Goal: Task Accomplishment & Management: Manage account settings

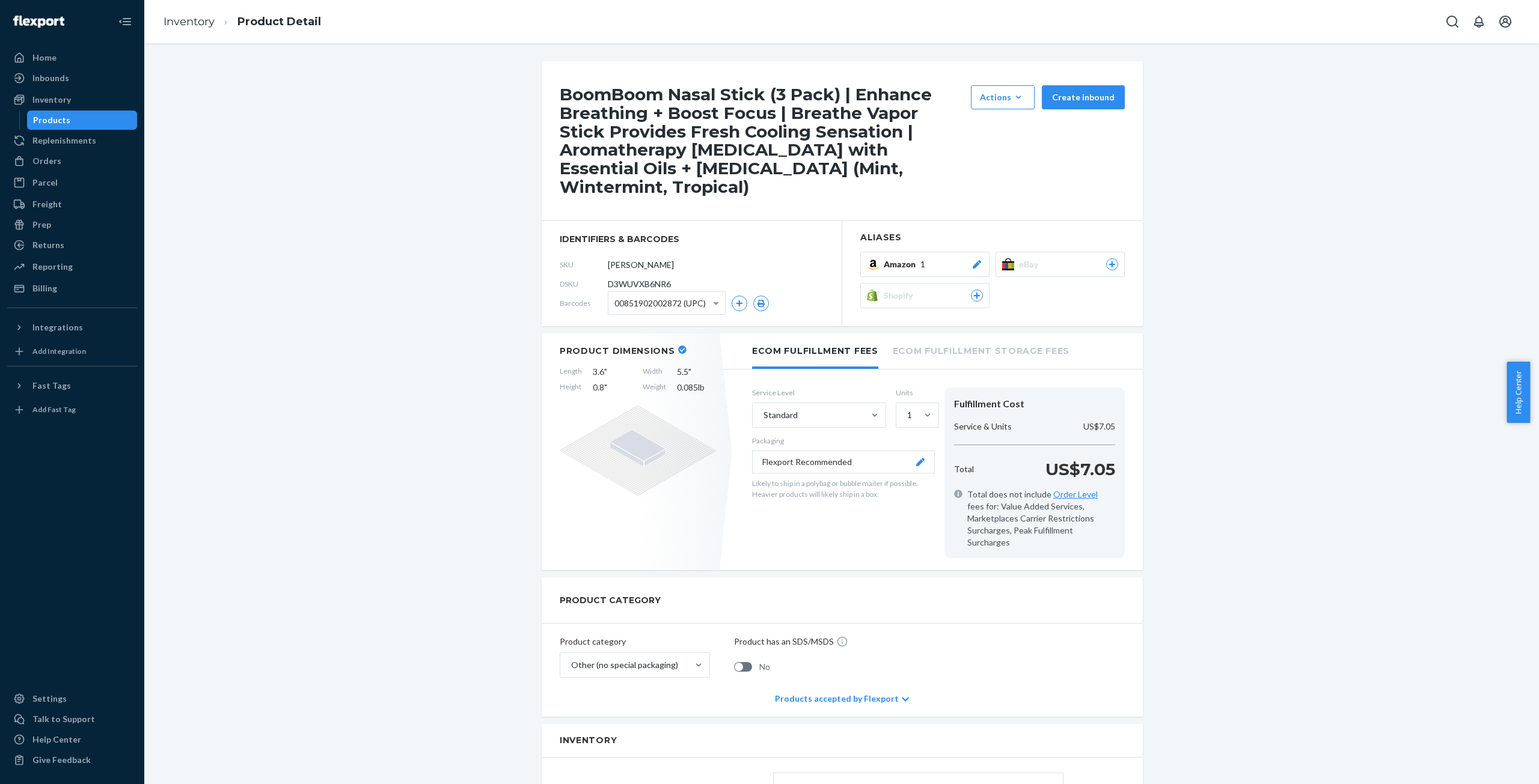
click at [977, 258] on div at bounding box center [977, 264] width 12 height 12
click at [409, 231] on div "BoomBoom Nasal Stick (3 Pack) | Enhance Breathing + Boost Focus | Breathe Vapor…" at bounding box center [841, 619] width 1377 height 1117
click at [409, 230] on div "BoomBoom Nasal Stick (3 Pack) | Enhance Breathing + Boost Focus | Breathe Vapor…" at bounding box center [841, 619] width 1377 height 1117
click at [922, 258] on div "Amazon 1" at bounding box center [934, 264] width 99 height 12
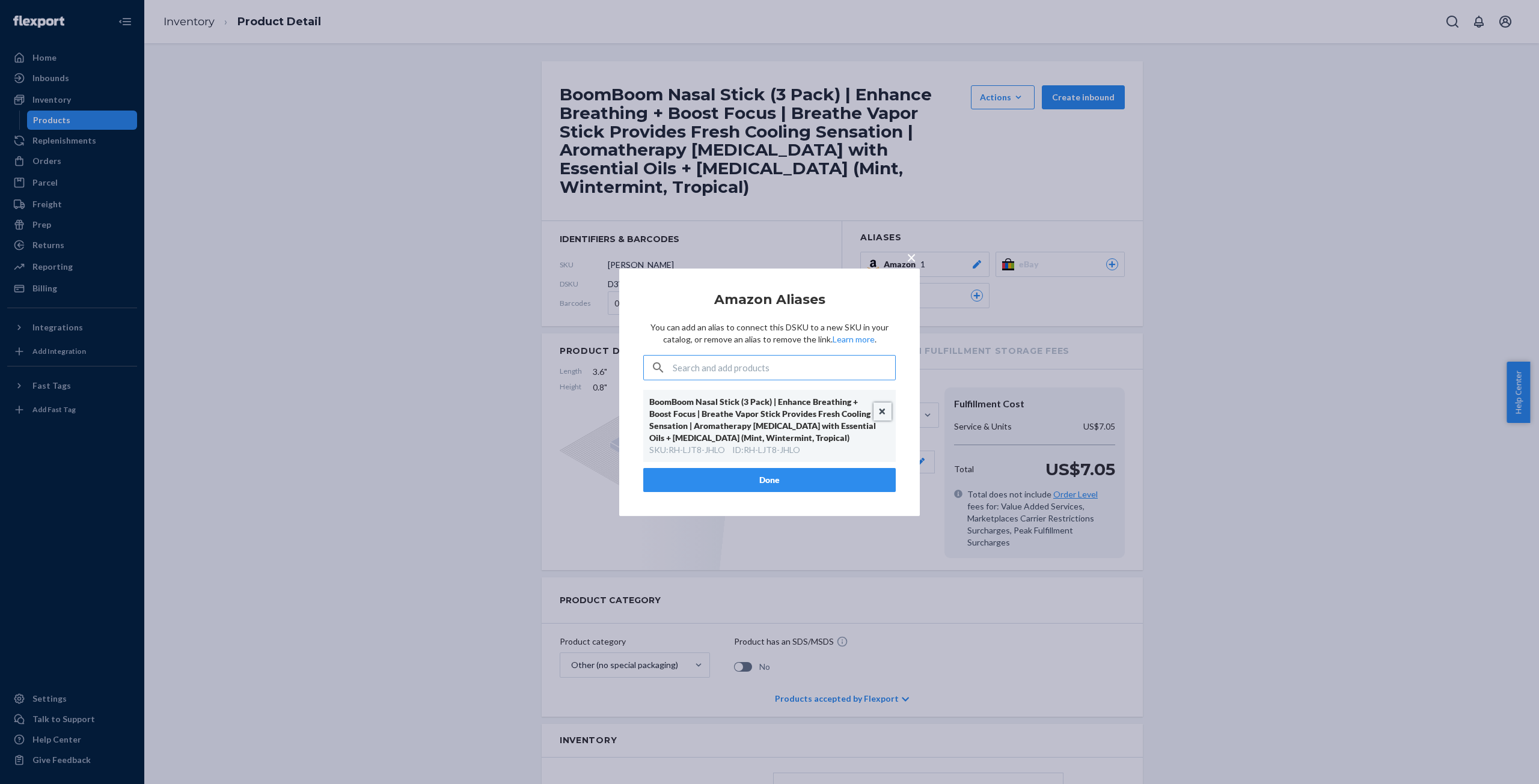
click at [879, 417] on button "Unlink" at bounding box center [883, 411] width 18 height 18
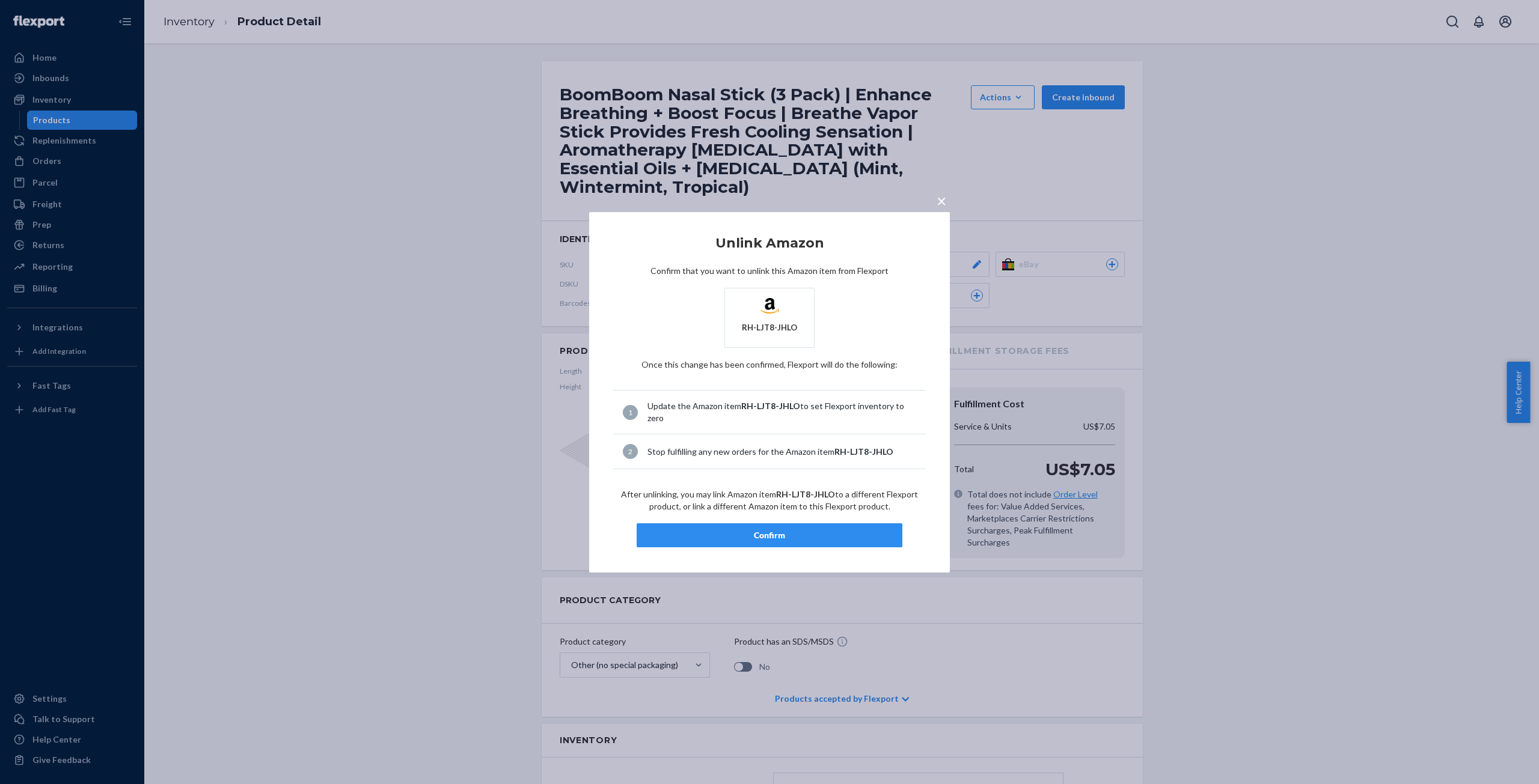
click at [778, 533] on div "Confirm" at bounding box center [770, 535] width 245 height 12
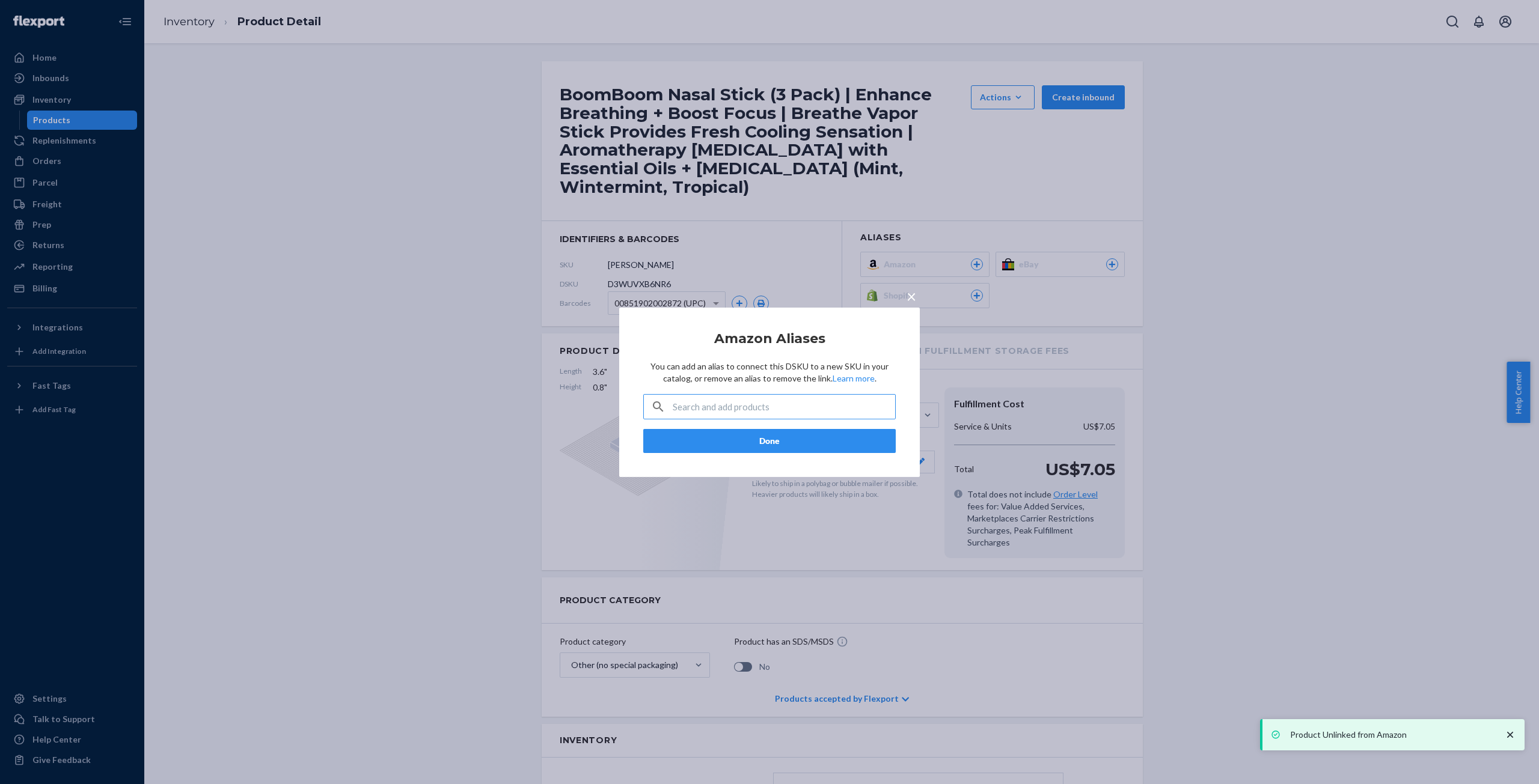
click at [772, 440] on button "Done" at bounding box center [770, 440] width 252 height 24
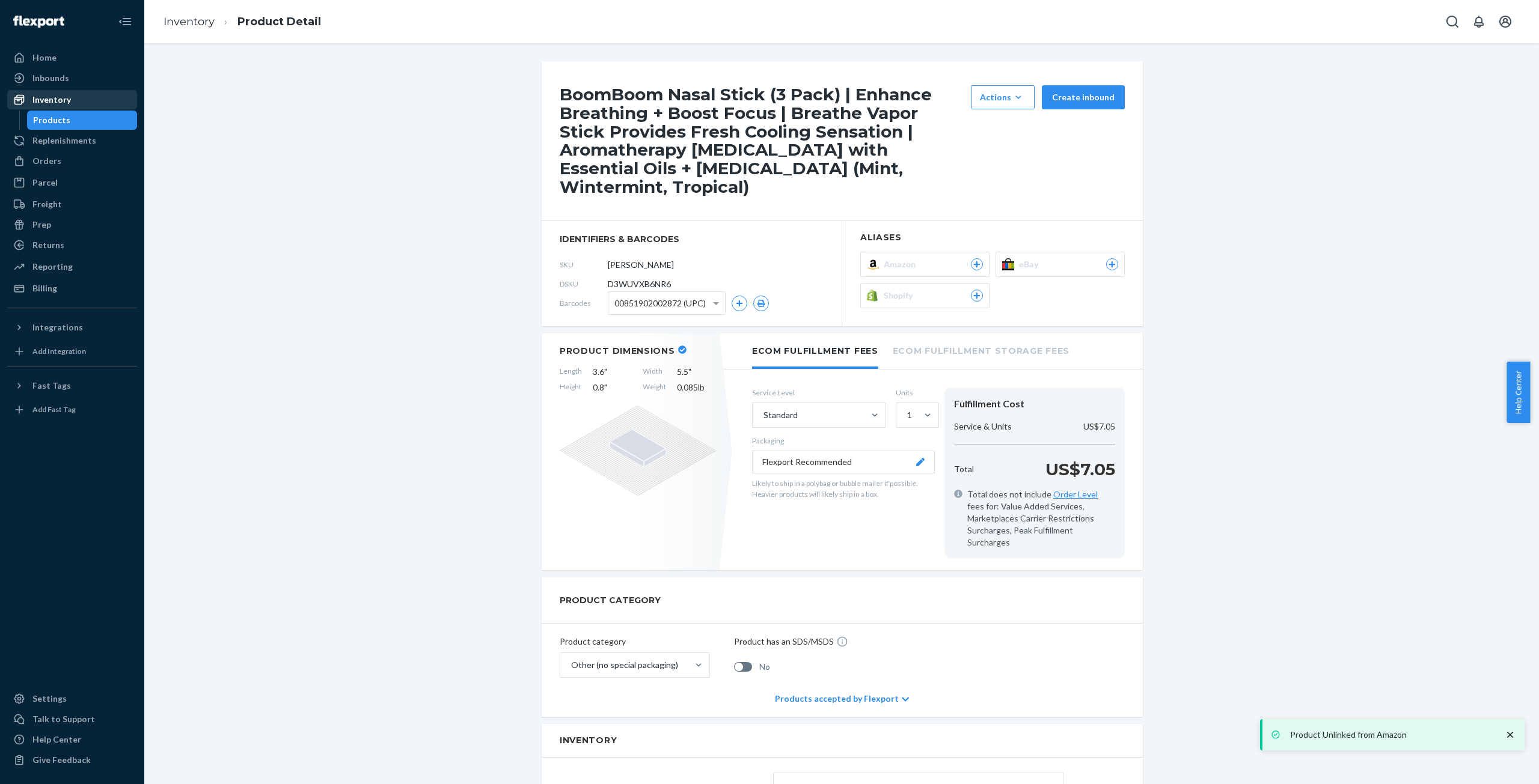
click at [58, 98] on div "Inventory" at bounding box center [52, 100] width 39 height 12
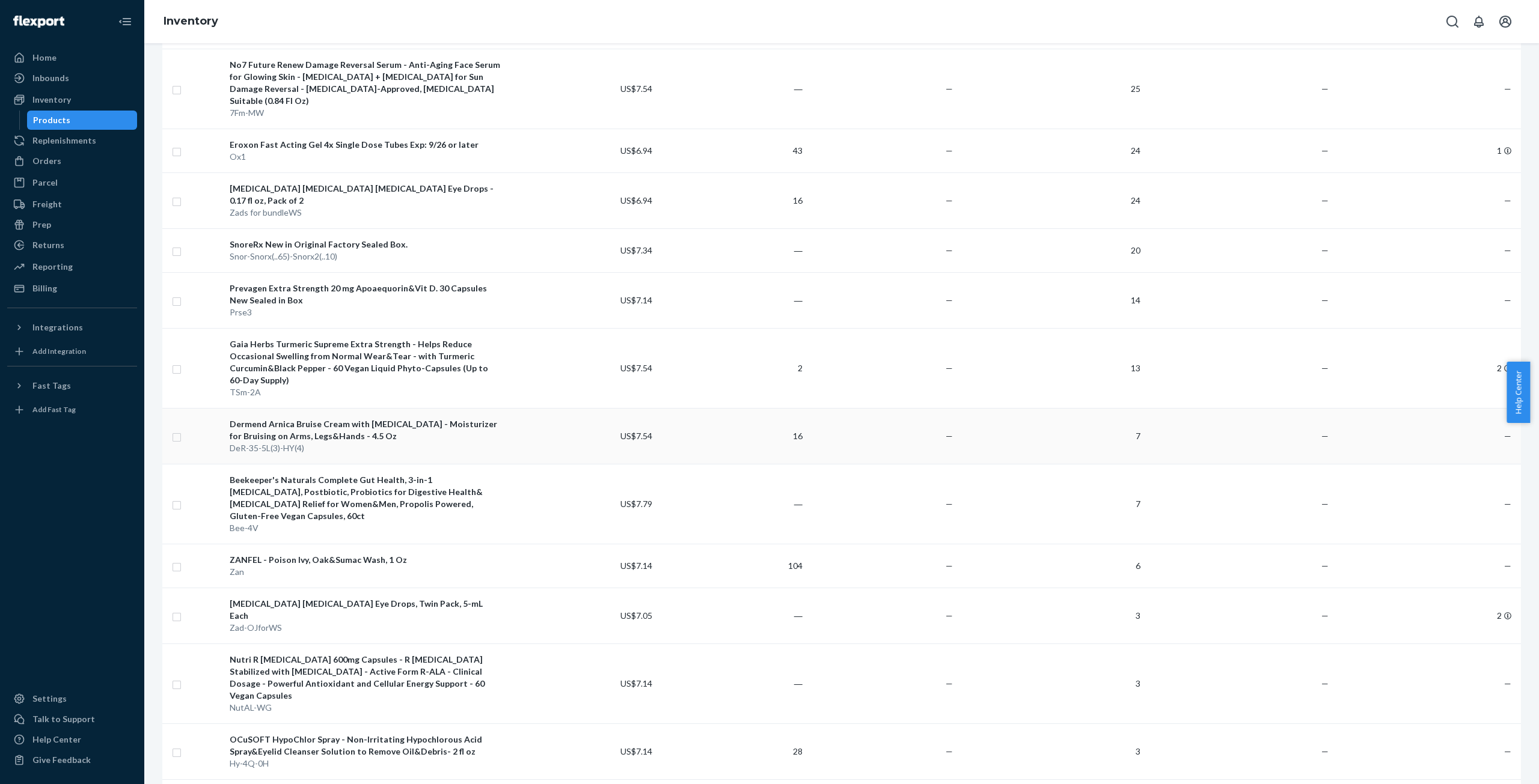
scroll to position [241, 0]
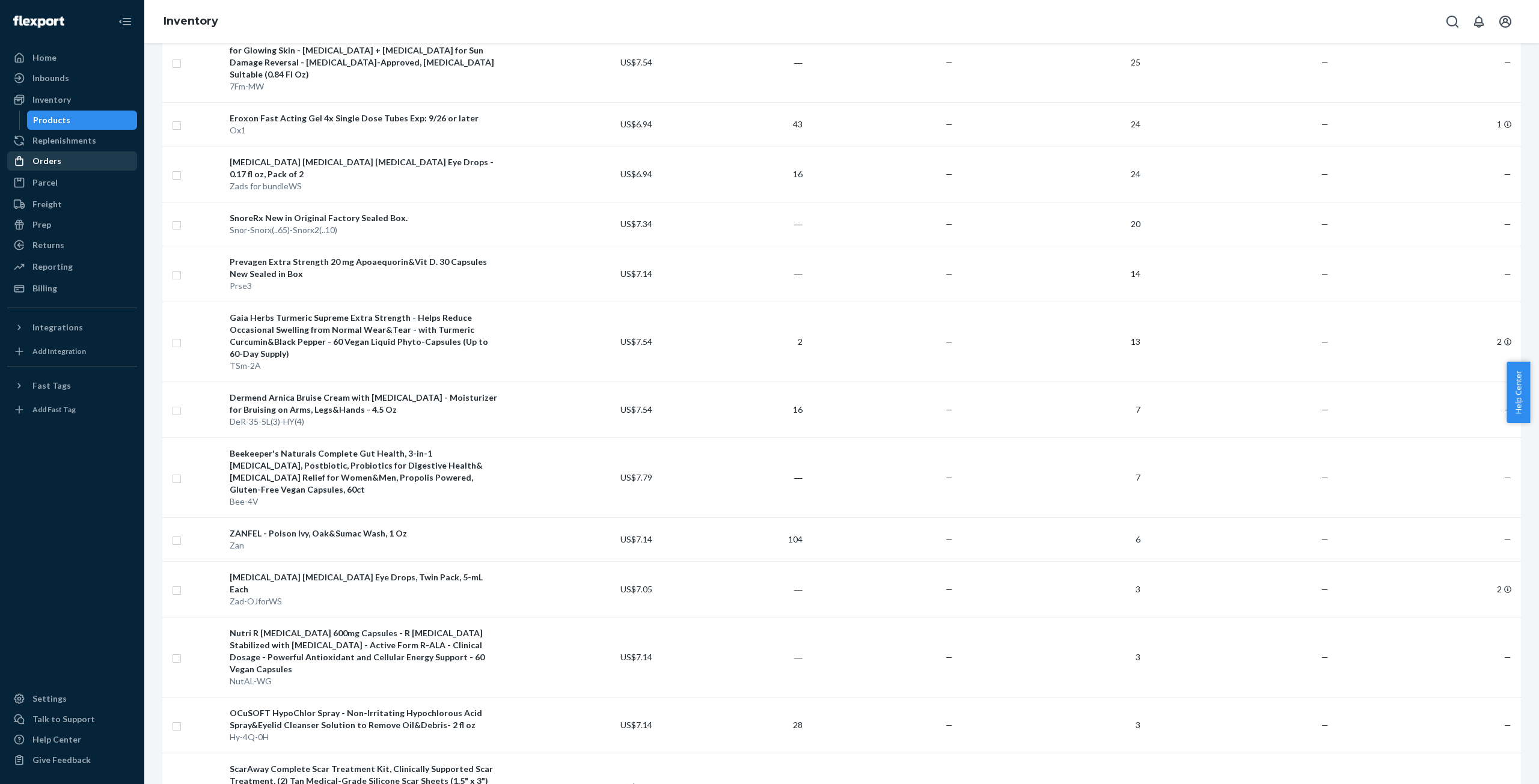
click at [56, 162] on div "Orders" at bounding box center [47, 161] width 29 height 12
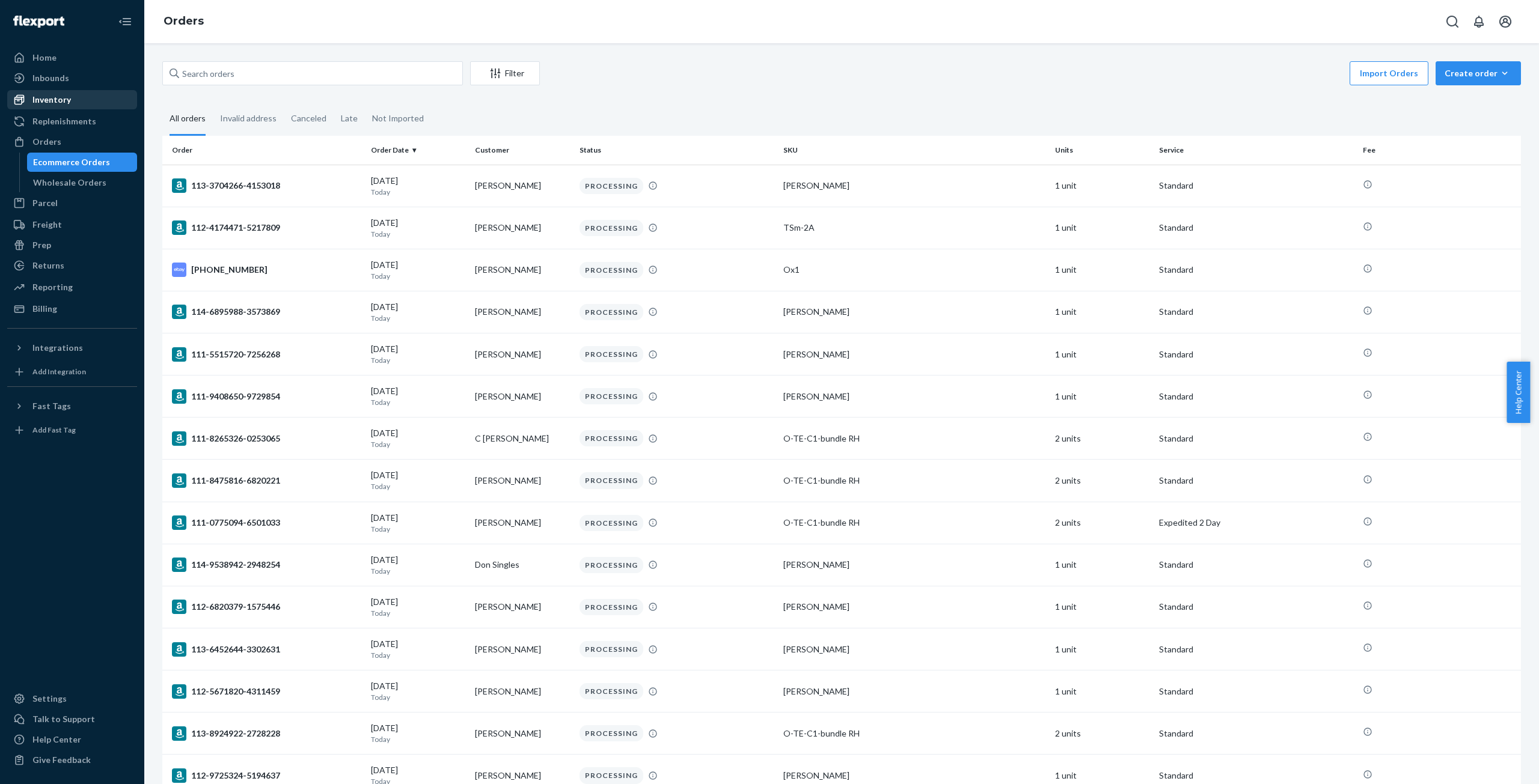
click at [60, 96] on div "Inventory" at bounding box center [52, 100] width 39 height 12
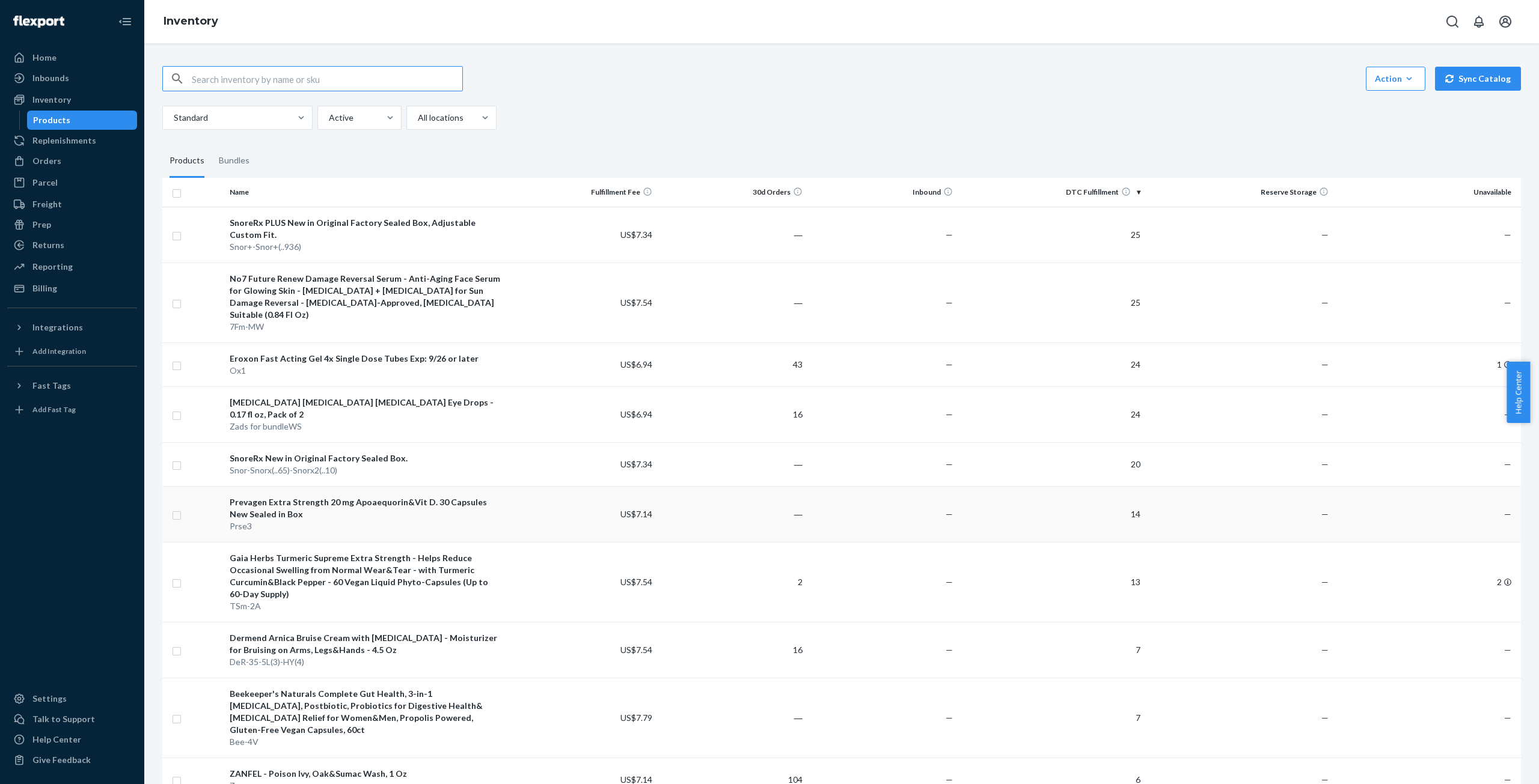
scroll to position [60, 0]
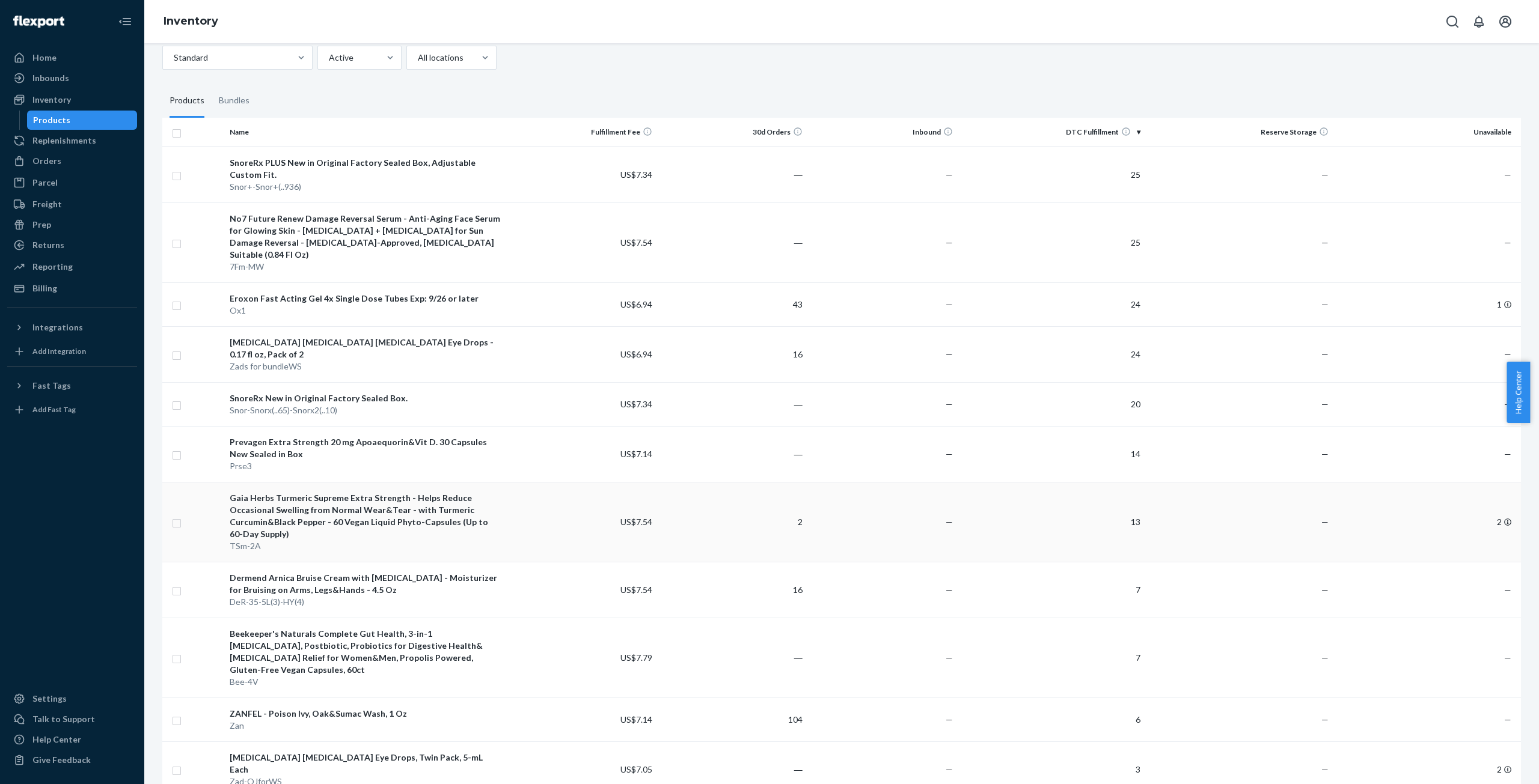
click at [410, 495] on div "Gaia Herbs Turmeric Supreme Extra Strength - Helps Reduce Occasional Swelling f…" at bounding box center [366, 516] width 273 height 48
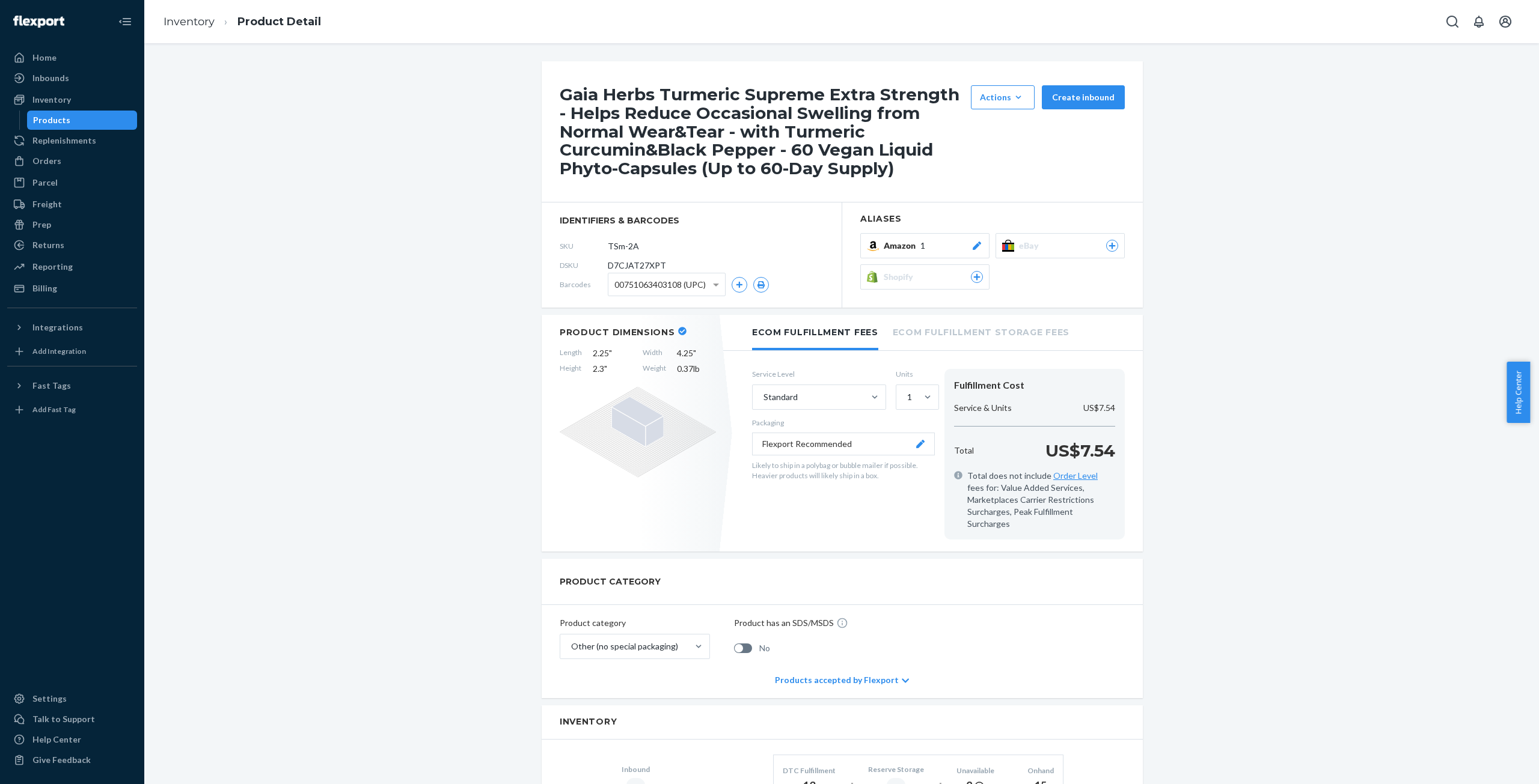
click at [971, 247] on icon at bounding box center [977, 246] width 12 height 8
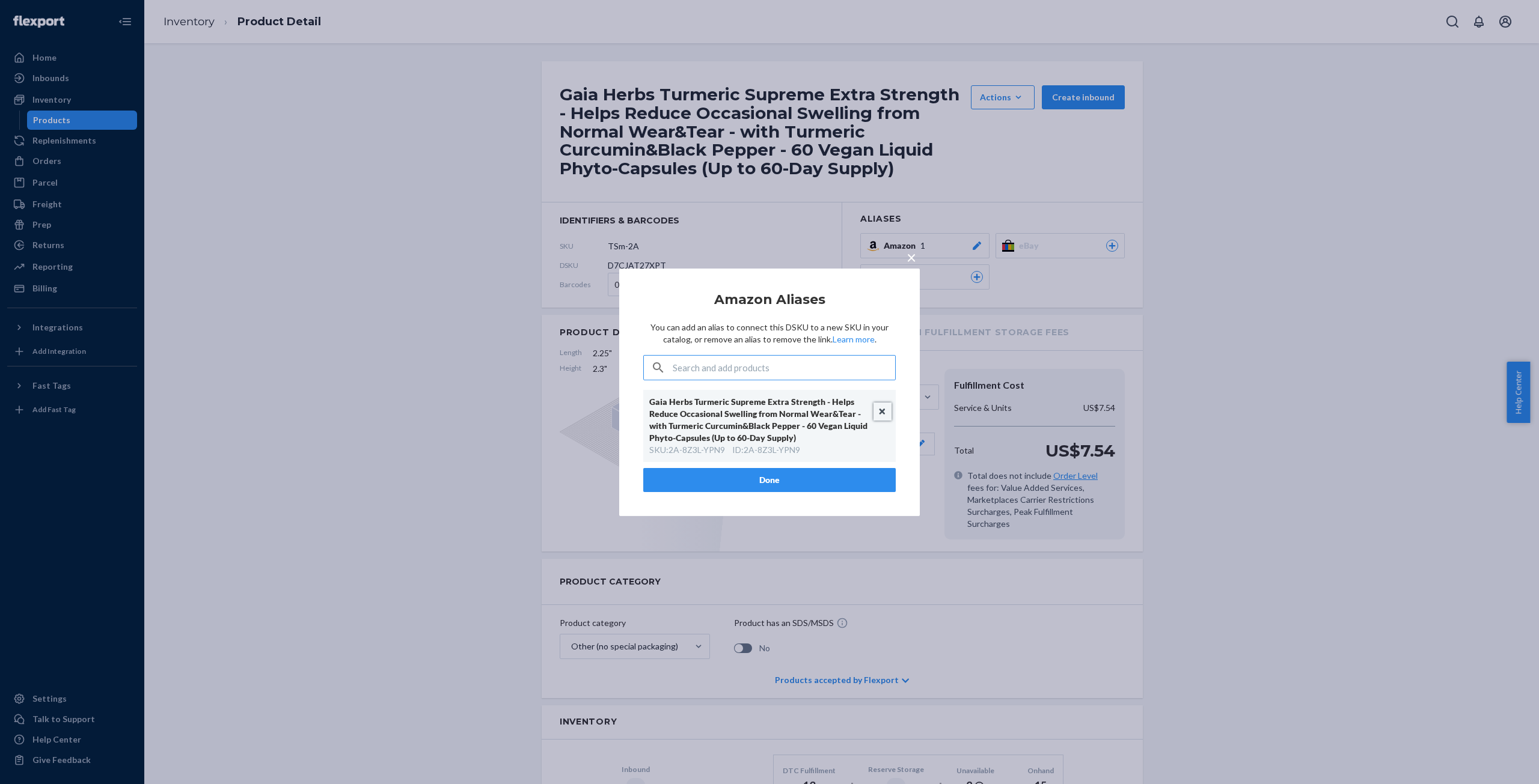
click at [885, 414] on button "Unlink" at bounding box center [883, 411] width 18 height 18
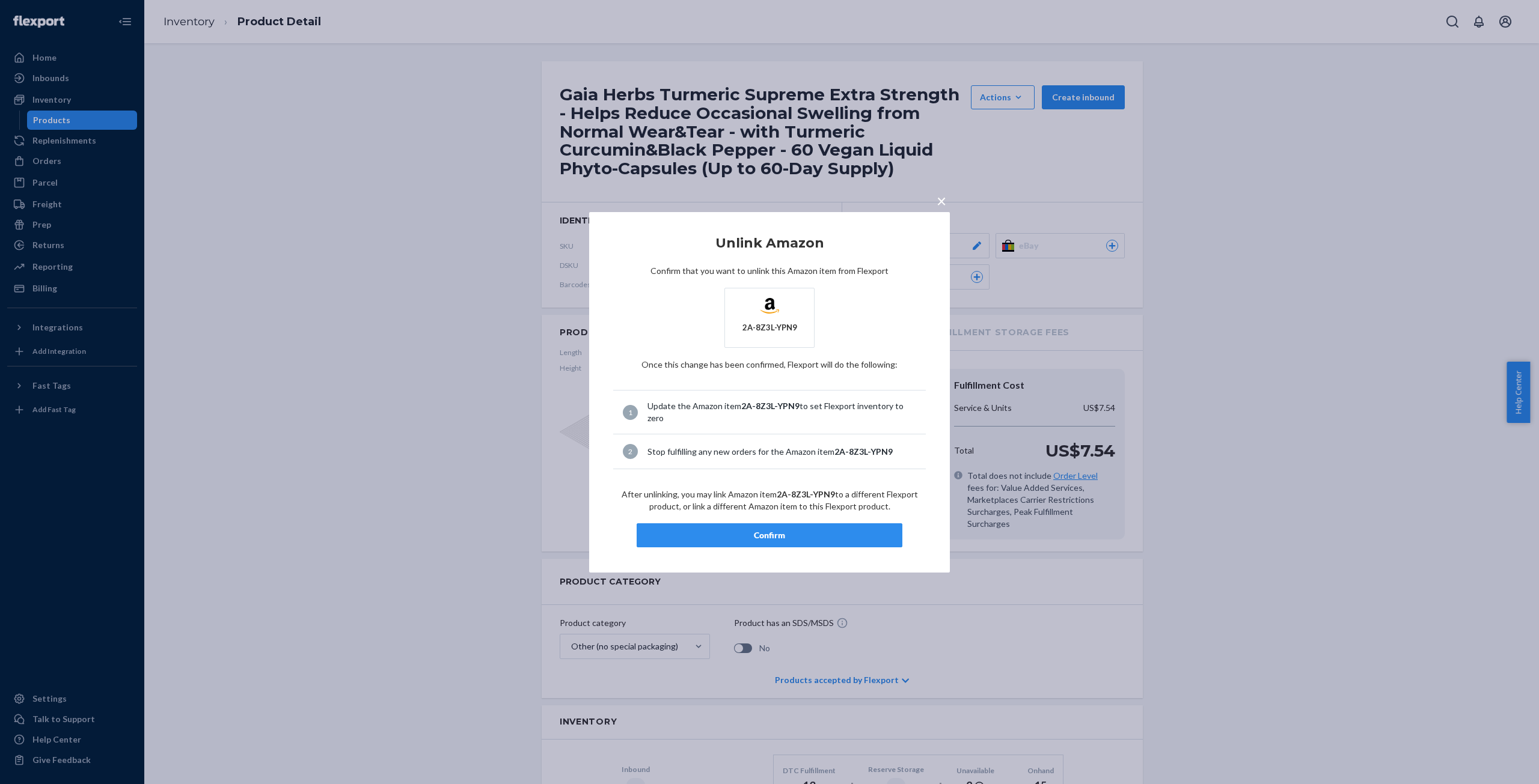
click at [780, 536] on div "Confirm" at bounding box center [770, 535] width 245 height 12
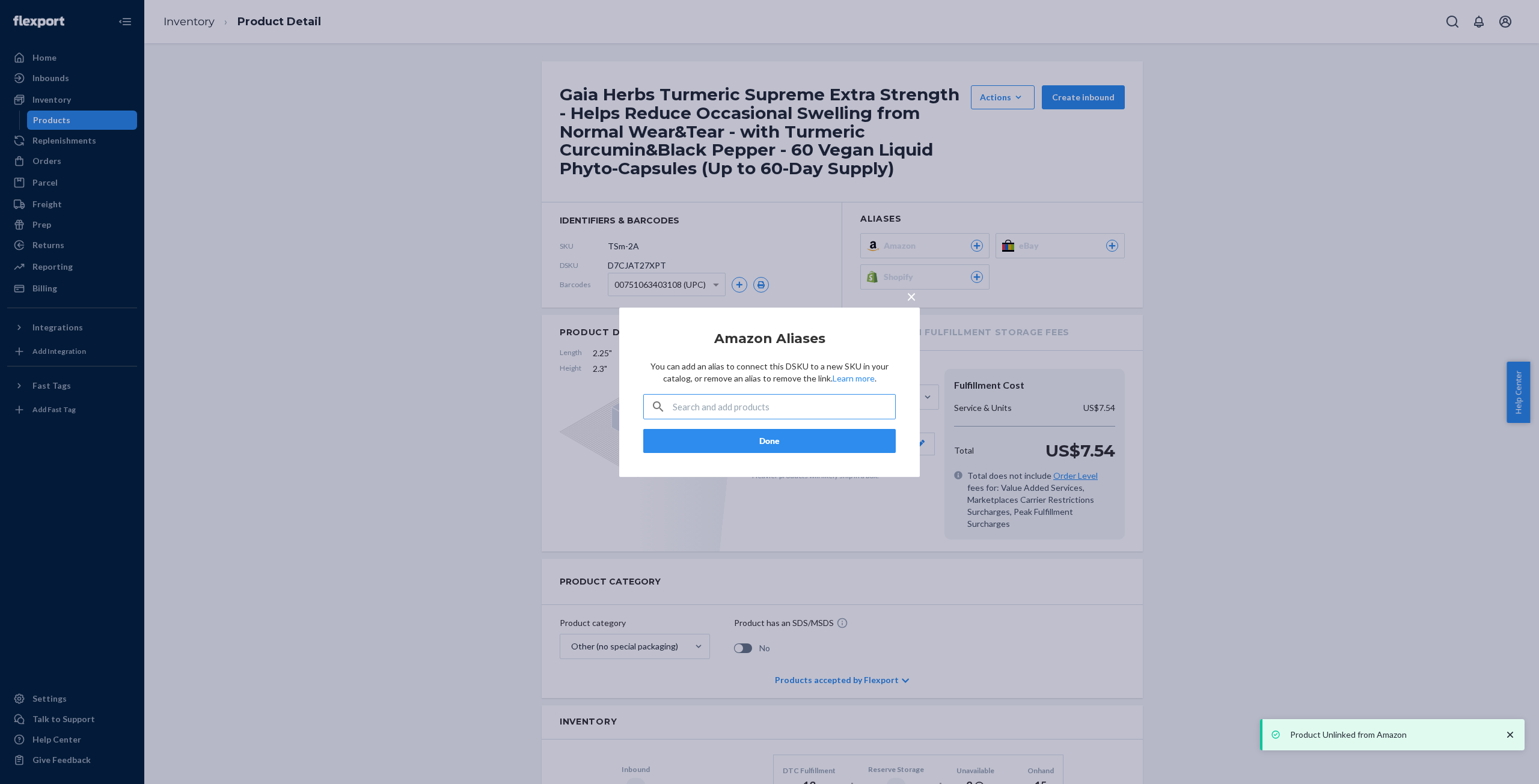
click at [773, 441] on button "Done" at bounding box center [770, 440] width 252 height 24
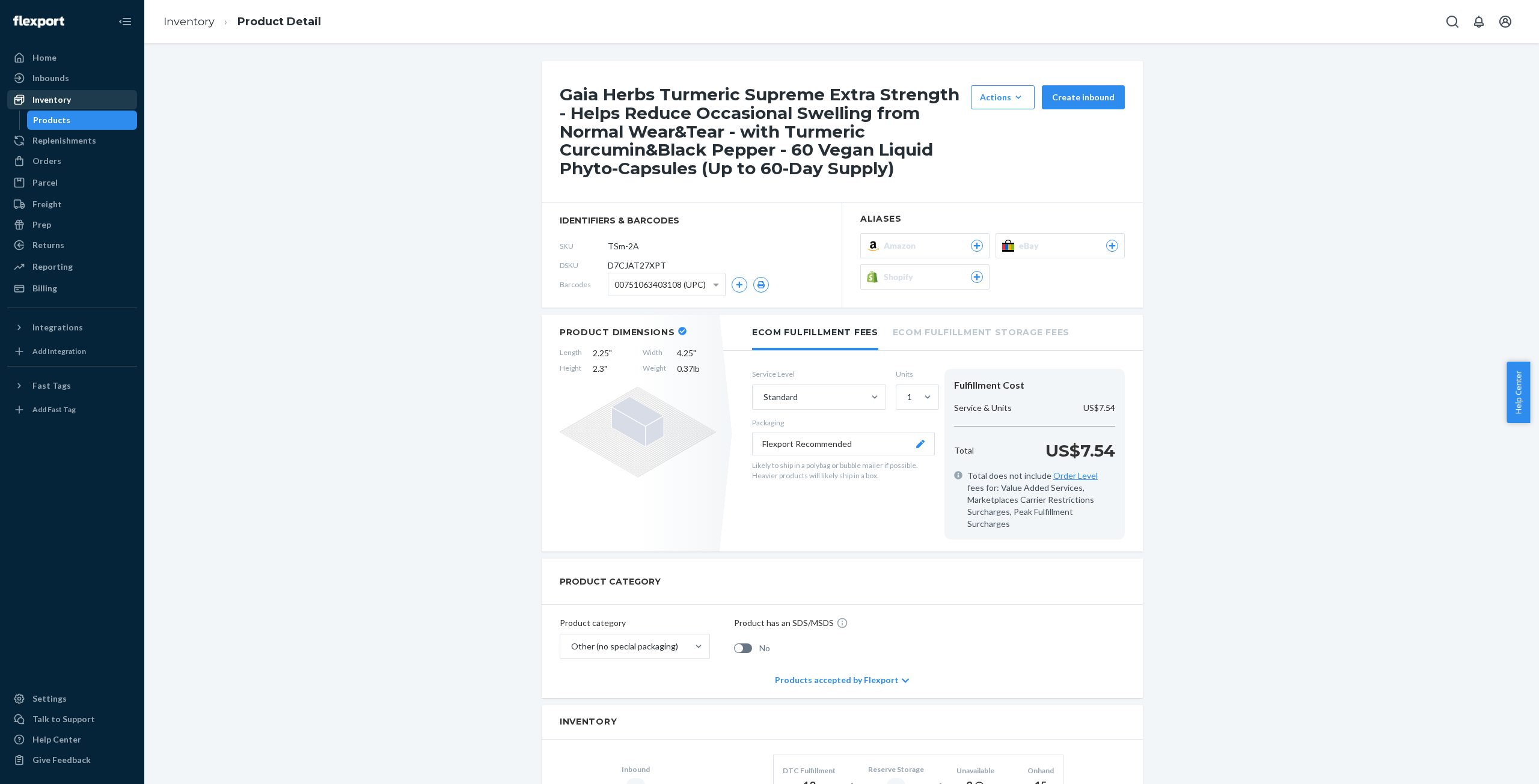
click at [65, 102] on div "Inventory" at bounding box center [52, 100] width 39 height 12
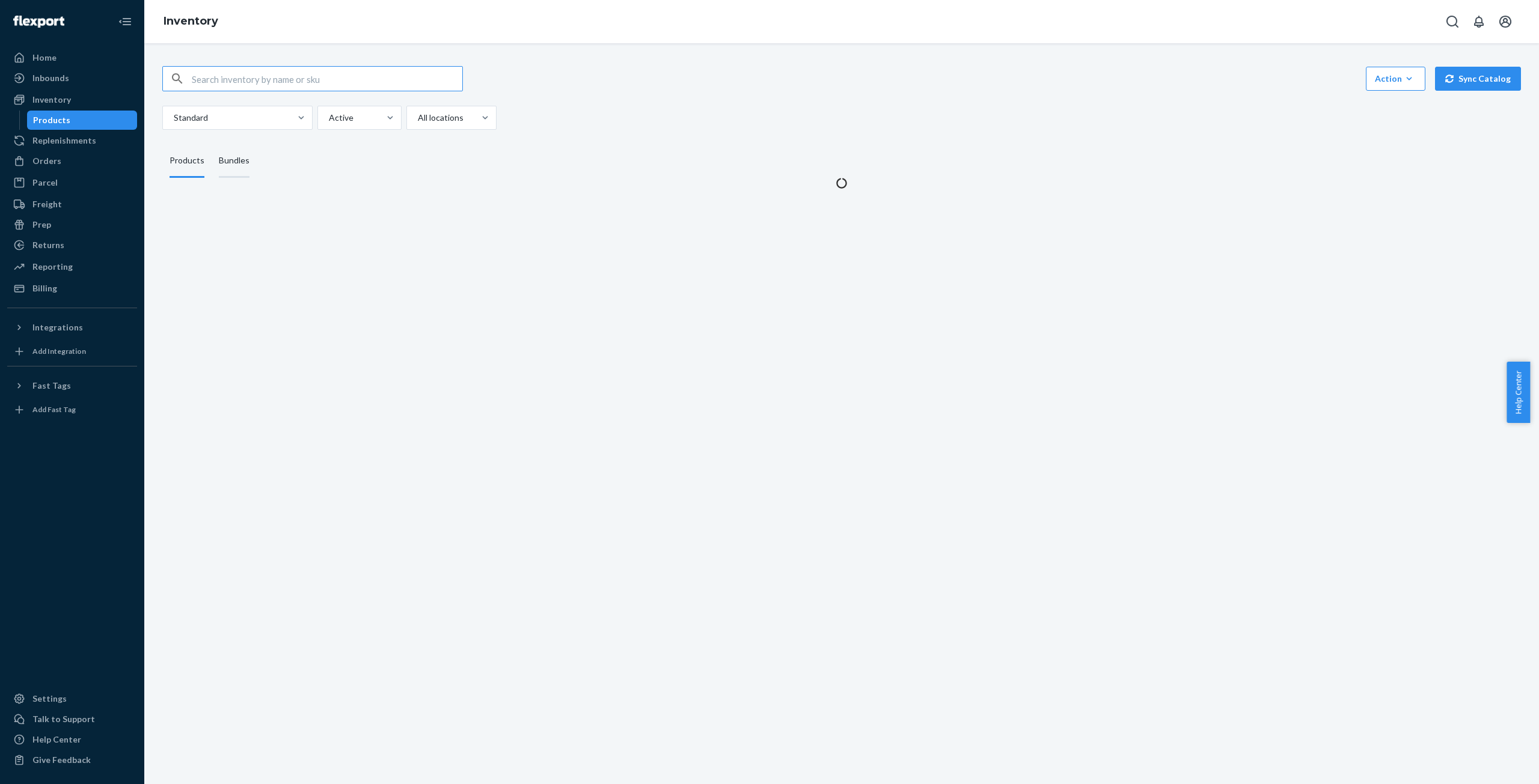
click at [243, 165] on div "Bundles" at bounding box center [234, 161] width 31 height 34
click at [212, 144] on input "Bundles" at bounding box center [212, 144] width 0 height 0
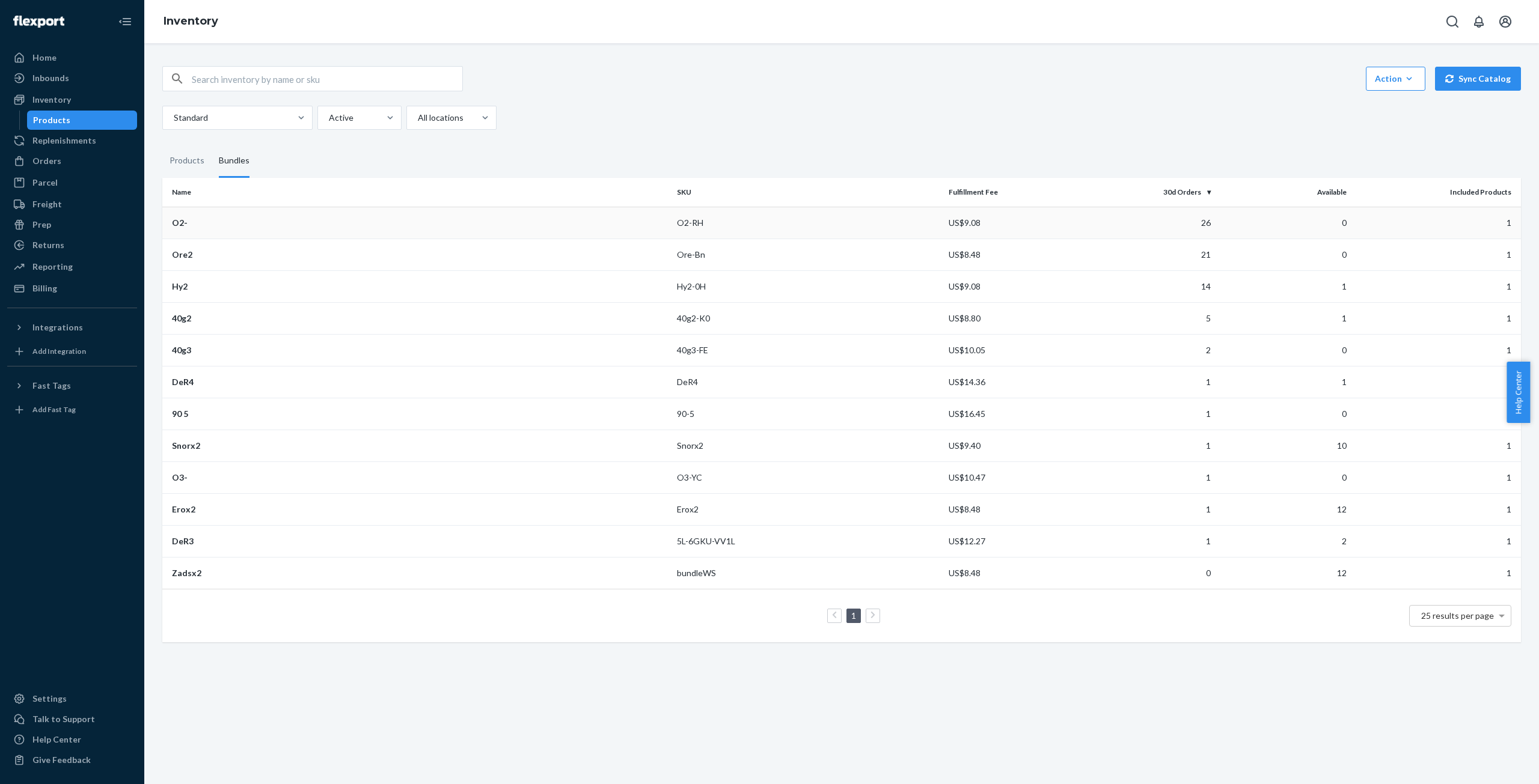
click at [384, 226] on div "O2-" at bounding box center [420, 223] width 496 height 12
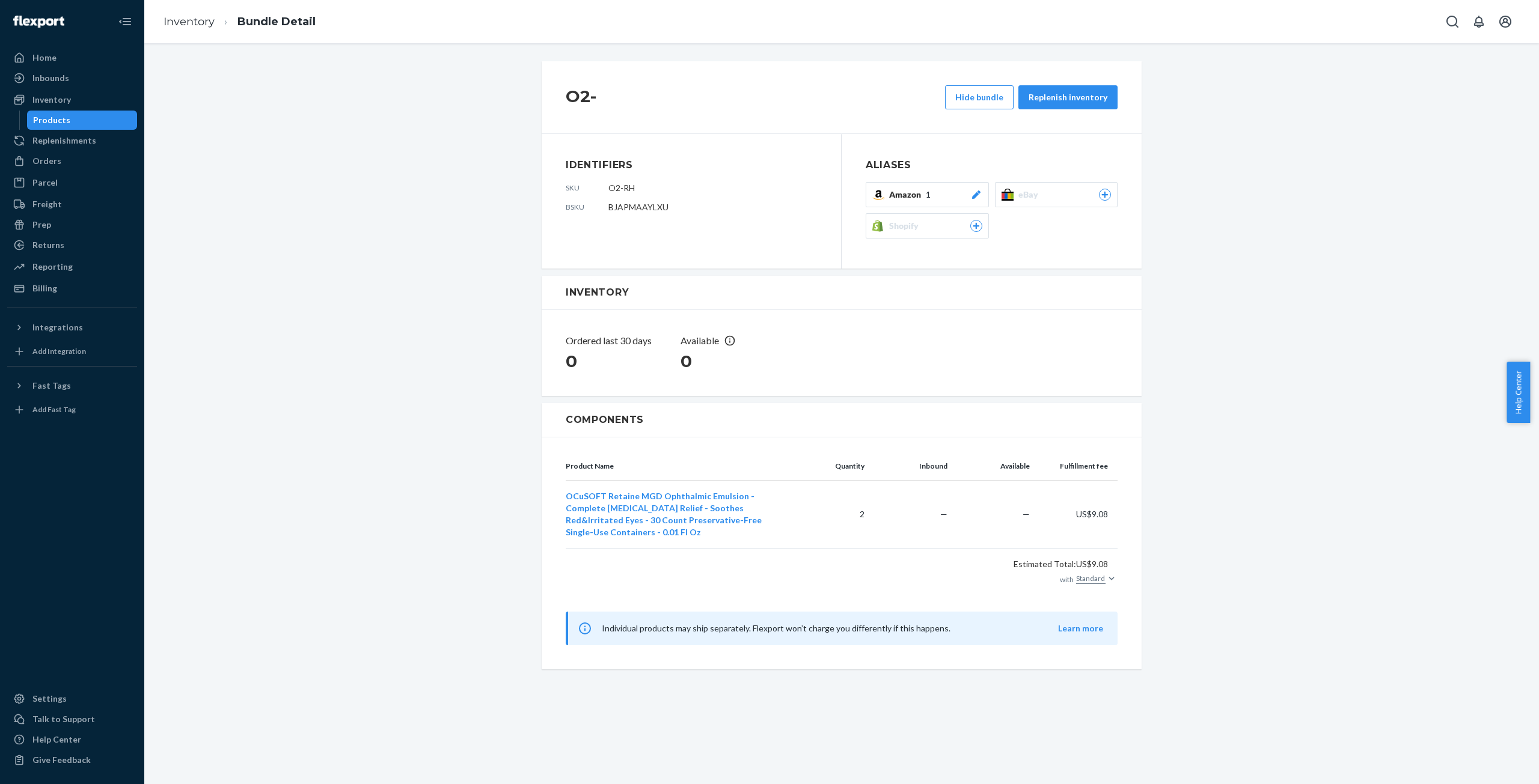
click at [976, 194] on icon at bounding box center [976, 194] width 12 height 8
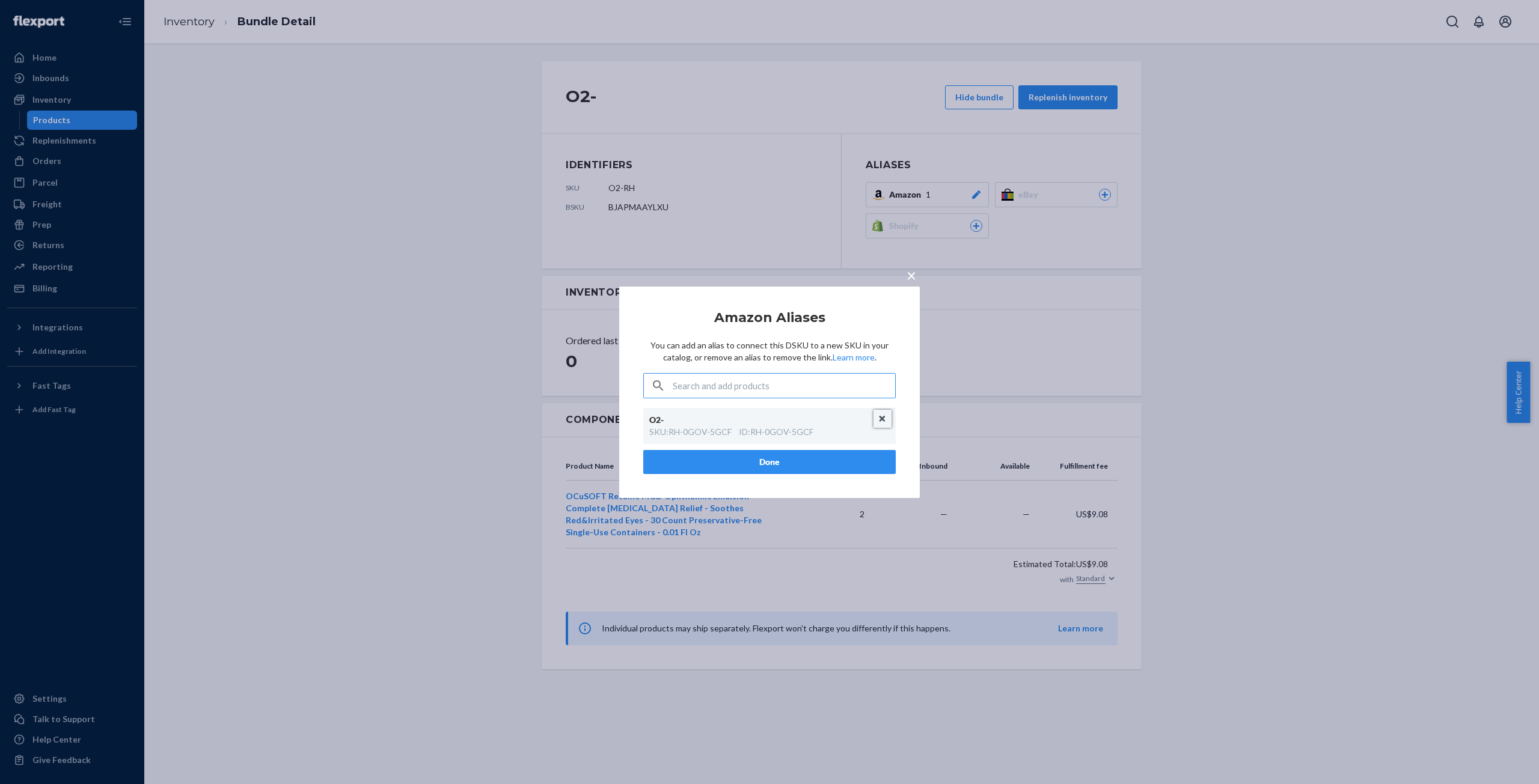
click at [883, 413] on button "Unlink" at bounding box center [883, 419] width 18 height 18
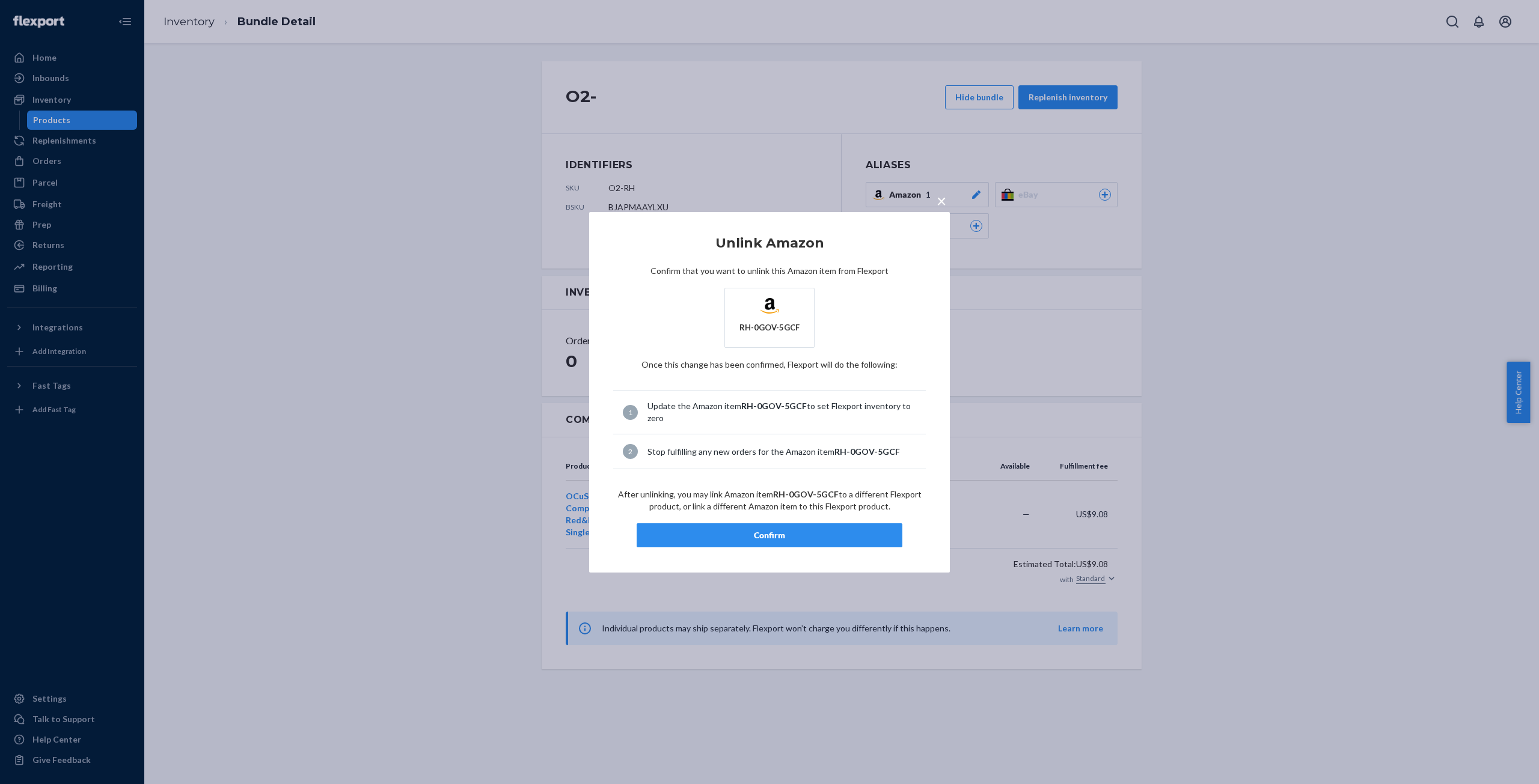
click at [773, 533] on div "Confirm" at bounding box center [770, 535] width 245 height 12
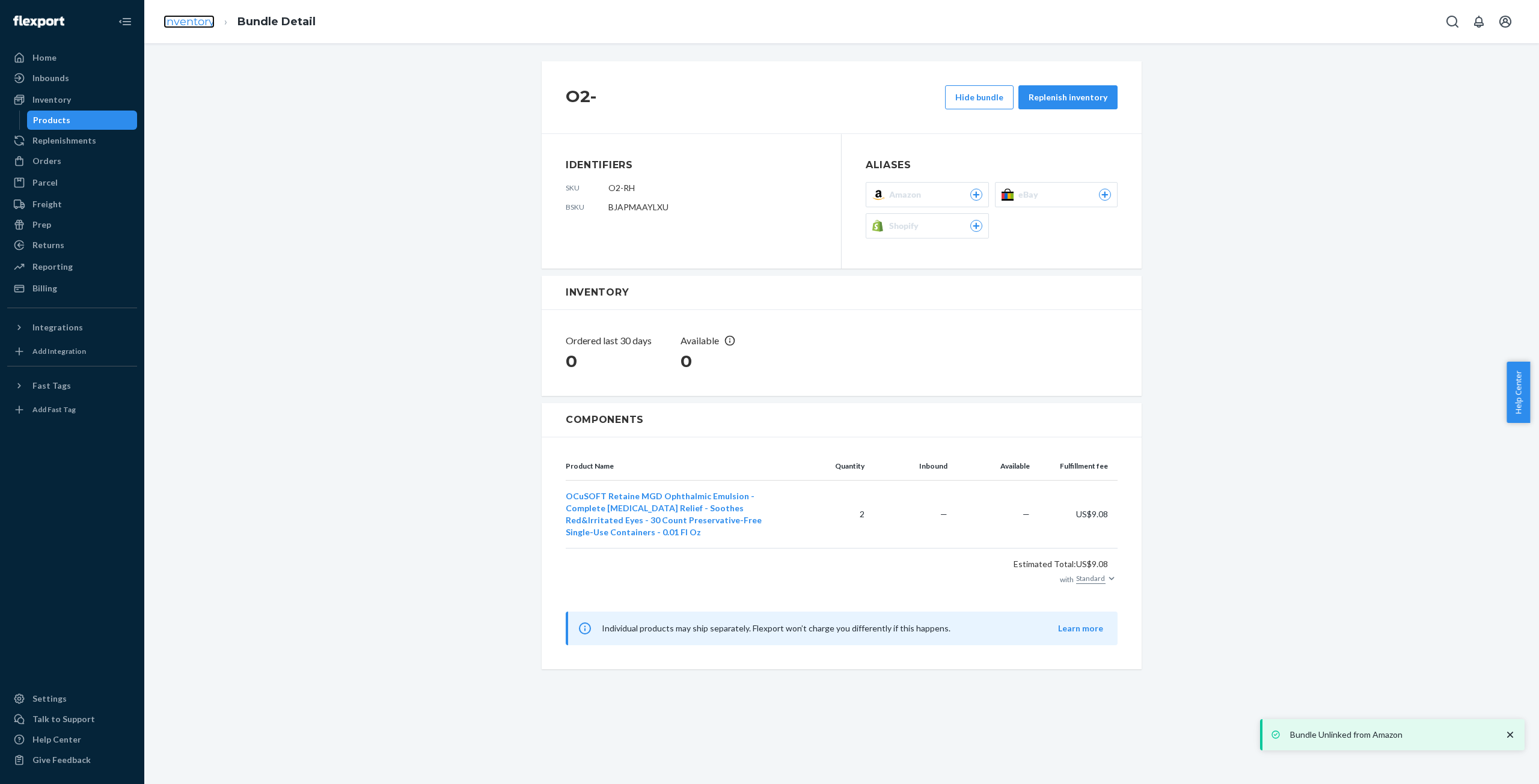
click at [193, 22] on link "Inventory" at bounding box center [188, 22] width 51 height 14
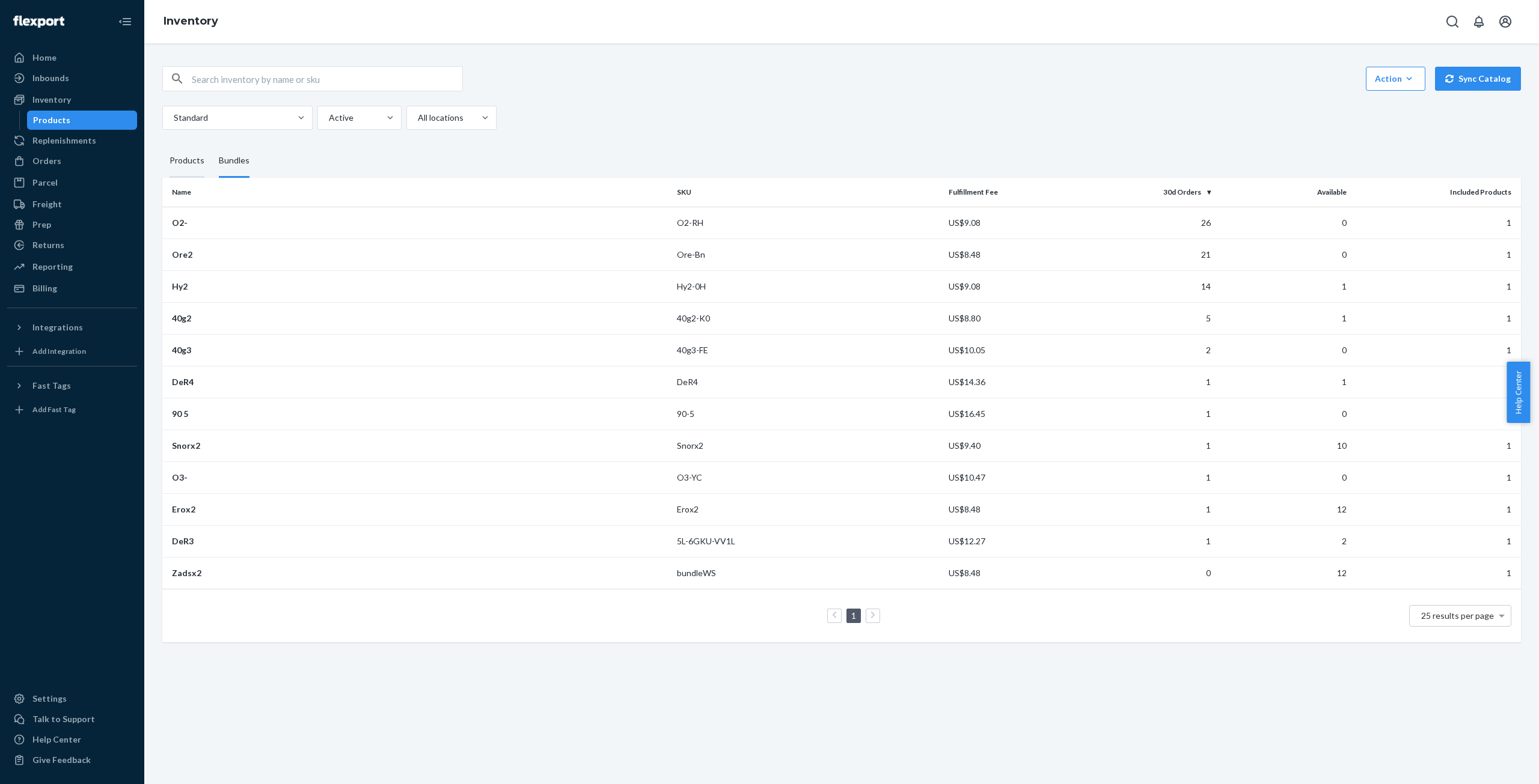
click at [199, 158] on div "Products" at bounding box center [186, 161] width 35 height 34
click at [162, 144] on input "Products" at bounding box center [162, 144] width 0 height 0
